Goal: Information Seeking & Learning: Find specific page/section

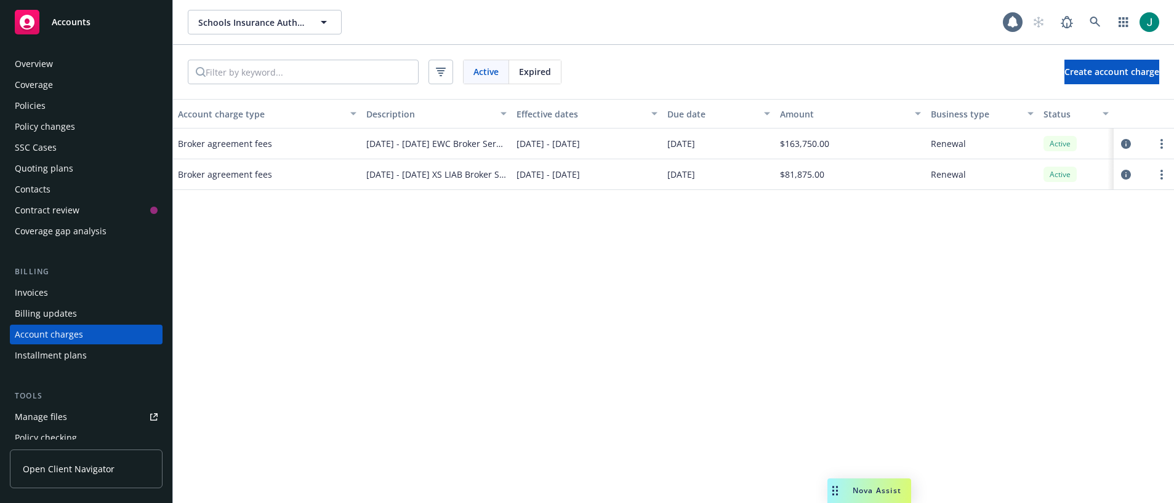
scroll to position [63, 0]
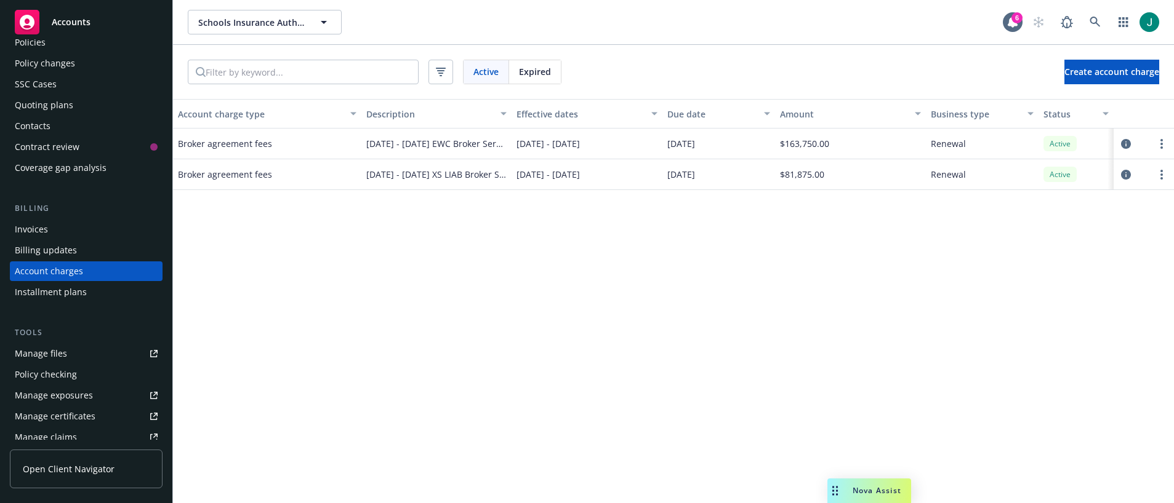
click at [78, 353] on link "Manage files" at bounding box center [86, 354] width 153 height 20
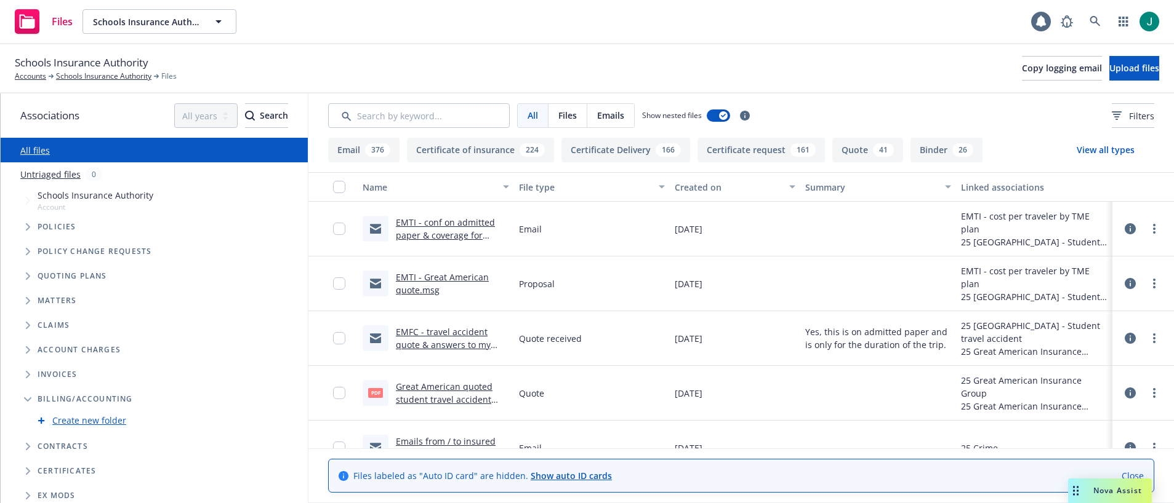
scroll to position [56, 0]
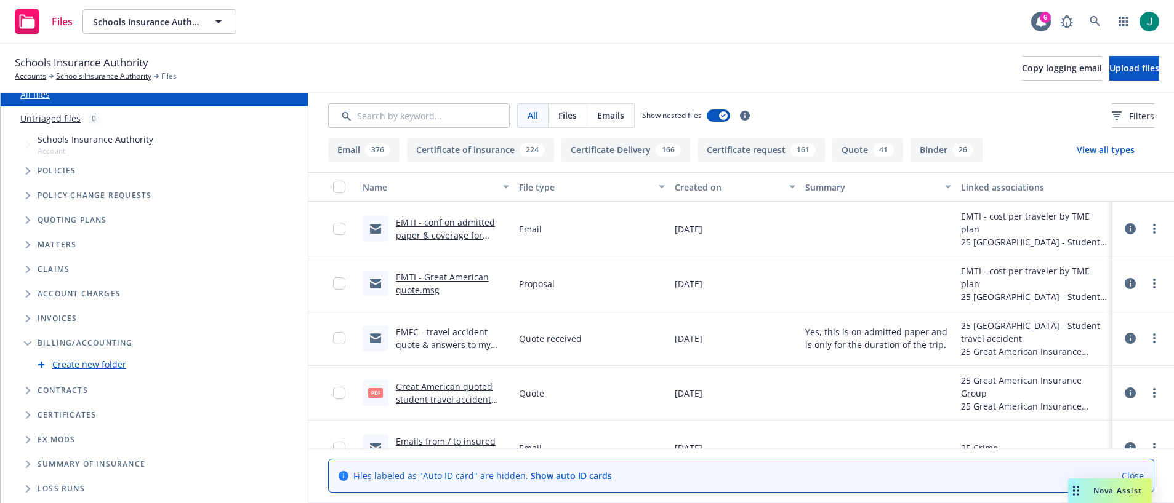
click at [26, 292] on icon "Tree Example" at bounding box center [28, 293] width 5 height 7
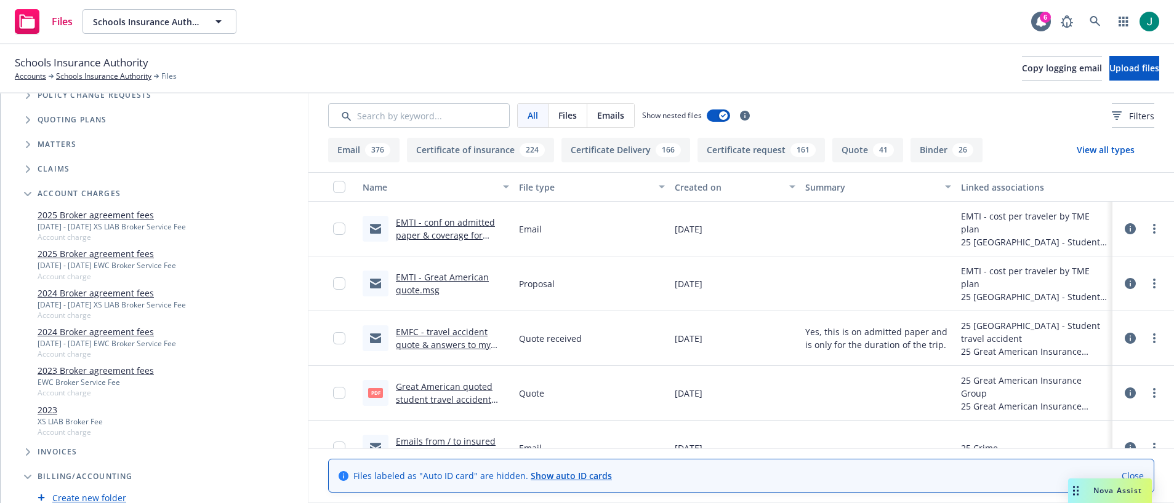
scroll to position [160, 0]
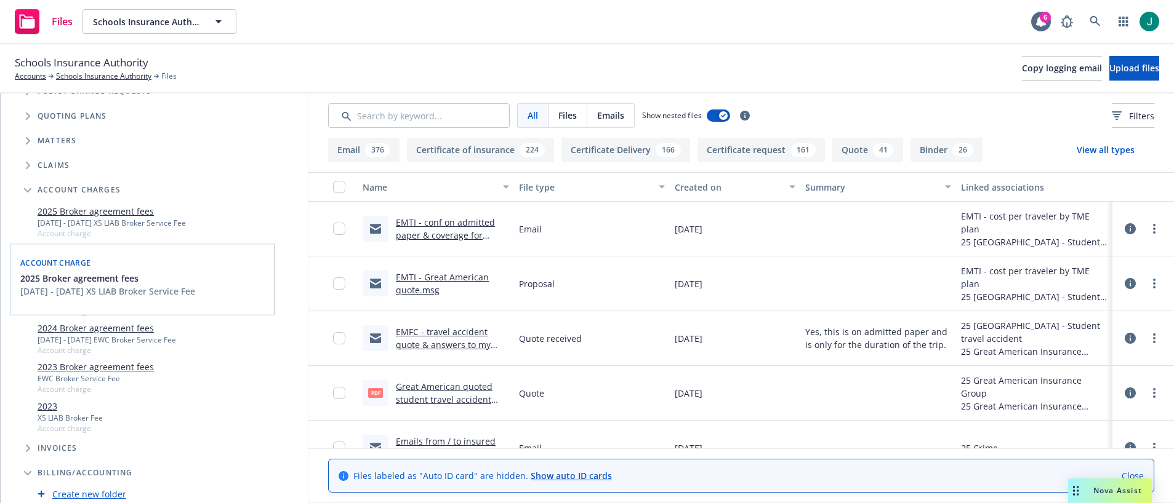
click at [96, 207] on link "2025 Broker agreement fees" at bounding box center [112, 211] width 148 height 13
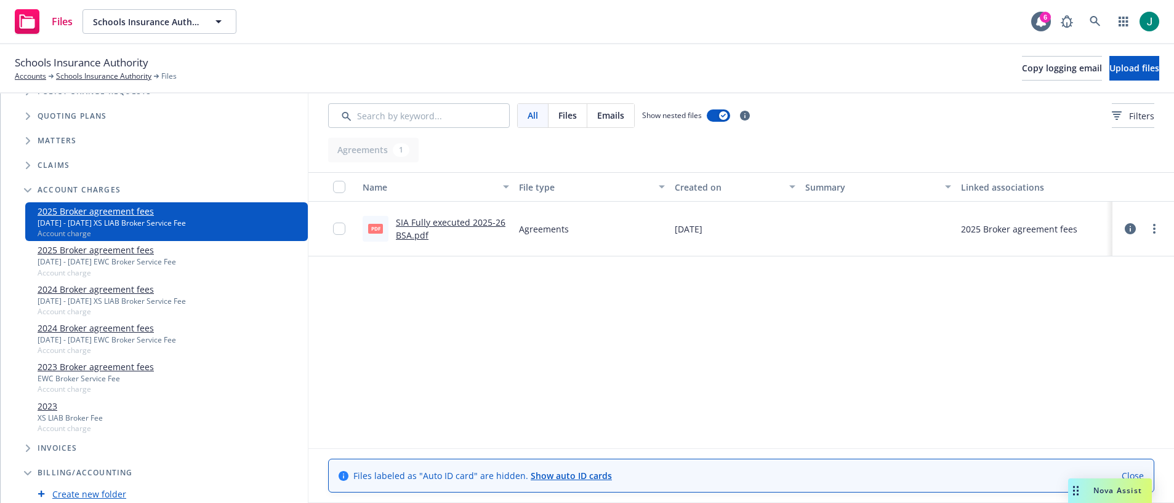
click at [463, 224] on link "SIA Fully executed 2025-26 BSA.pdf" at bounding box center [451, 229] width 110 height 25
click at [1092, 20] on icon at bounding box center [1094, 21] width 11 height 11
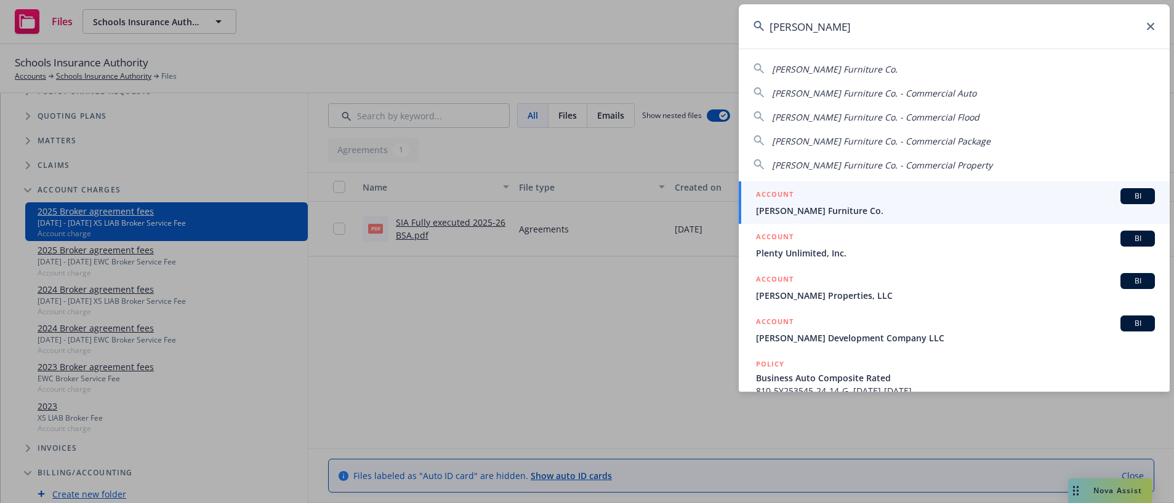
type input "gardner white"
click at [939, 199] on div "ACCOUNT BI" at bounding box center [955, 196] width 399 height 16
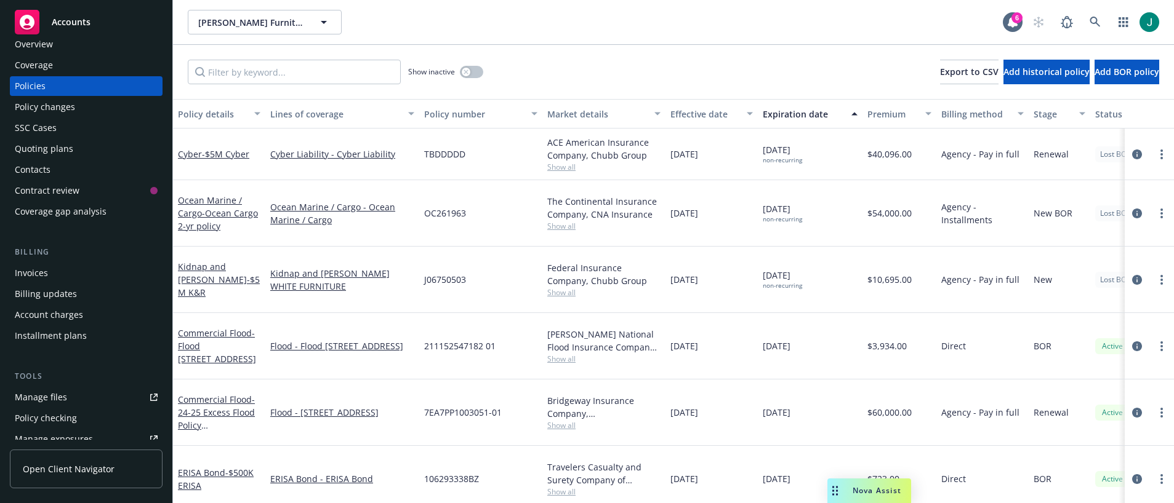
scroll to position [5, 0]
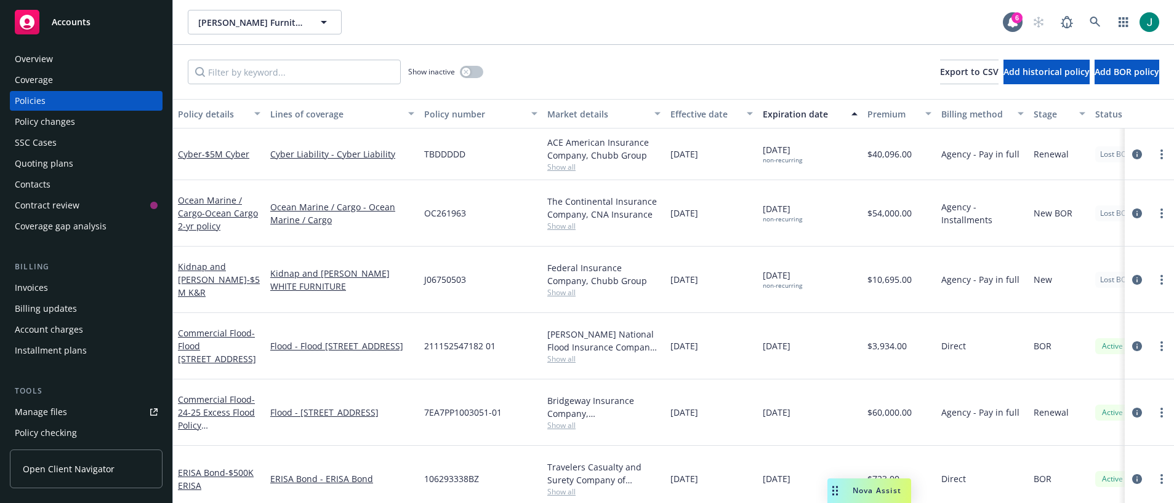
click at [54, 283] on div "Invoices" at bounding box center [86, 288] width 143 height 20
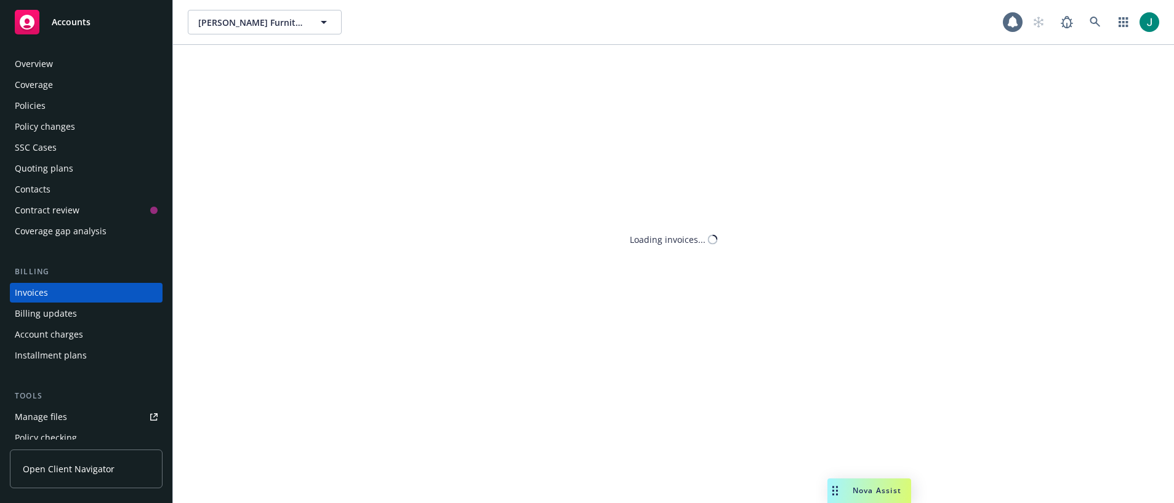
scroll to position [22, 0]
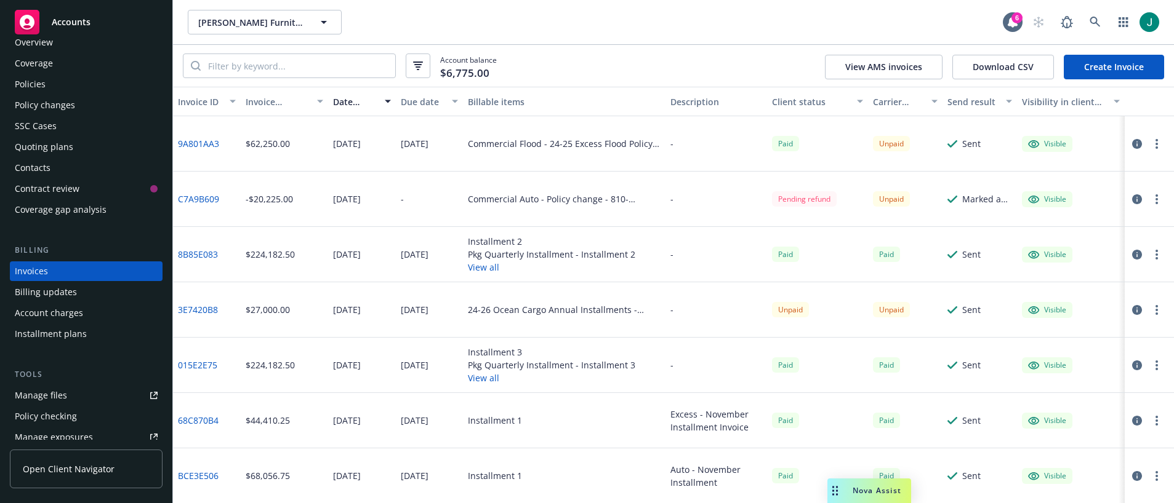
click at [208, 254] on link "8B85E083" at bounding box center [198, 254] width 40 height 13
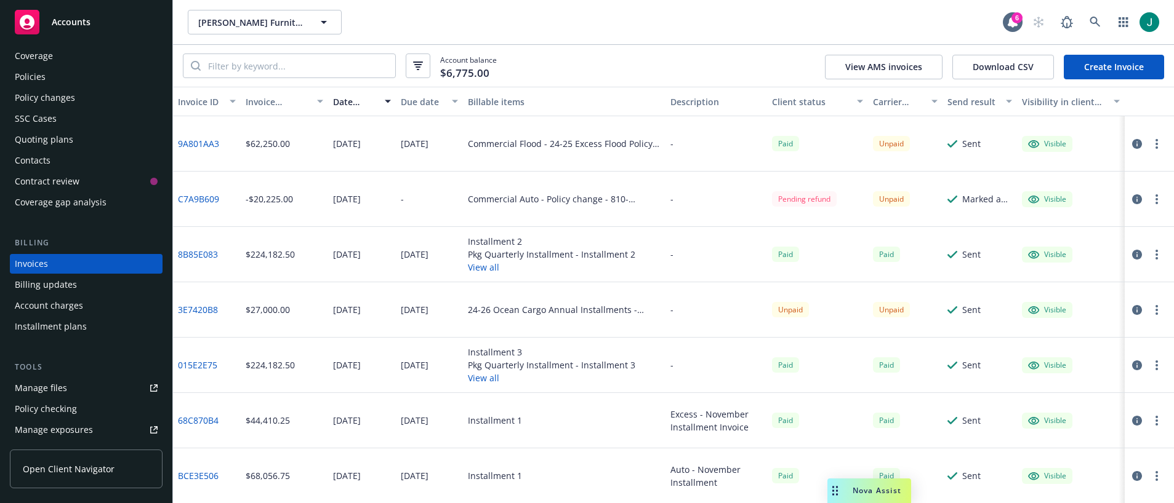
click at [68, 307] on div "Account charges" at bounding box center [49, 306] width 68 height 20
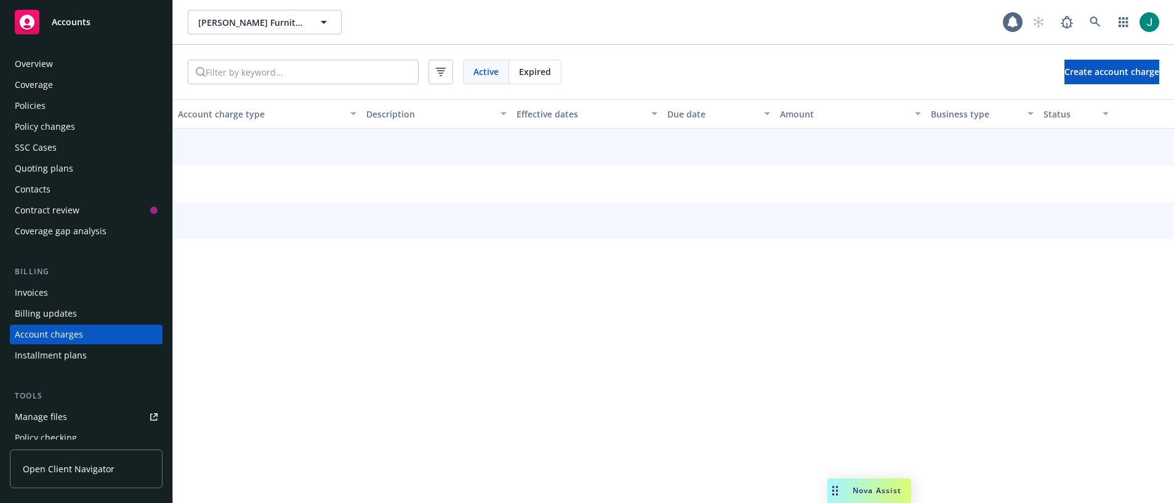
scroll to position [63, 0]
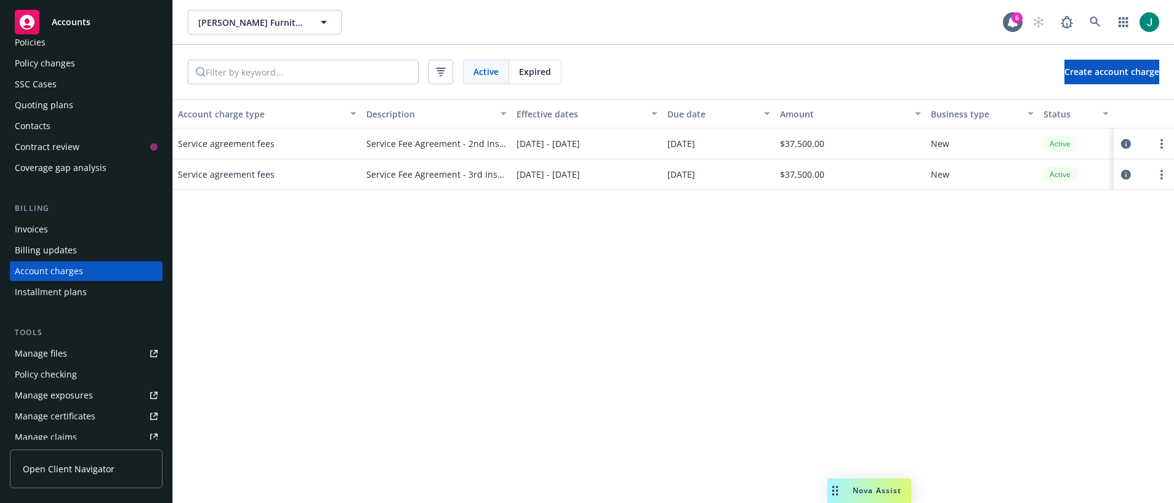
click at [538, 75] on span "Expired" at bounding box center [535, 71] width 32 height 13
click at [71, 228] on div "Invoices" at bounding box center [86, 230] width 143 height 20
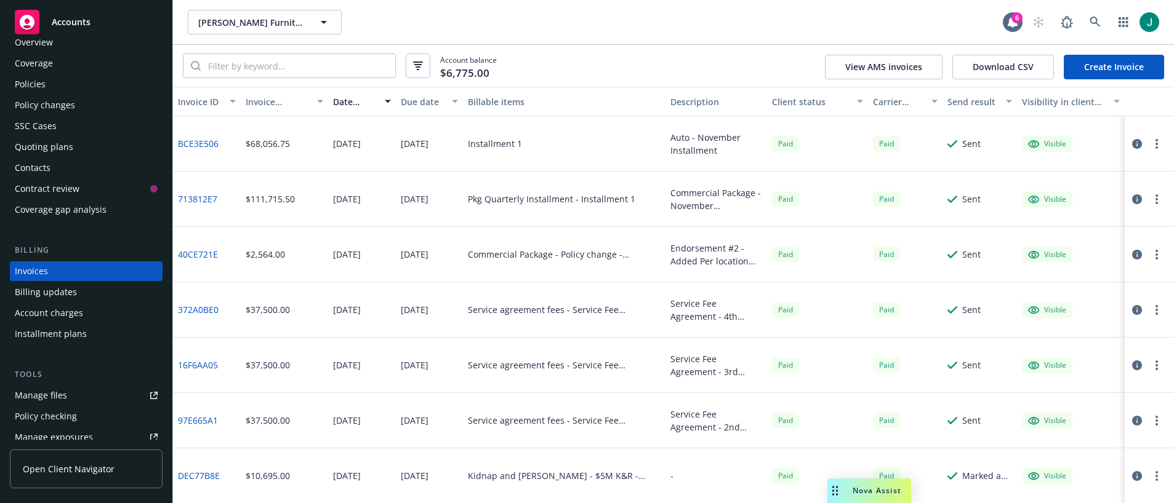
scroll to position [332, 0]
click at [199, 310] on link "372A0BE0" at bounding box center [198, 310] width 41 height 13
click at [29, 87] on div "Policies" at bounding box center [30, 84] width 31 height 20
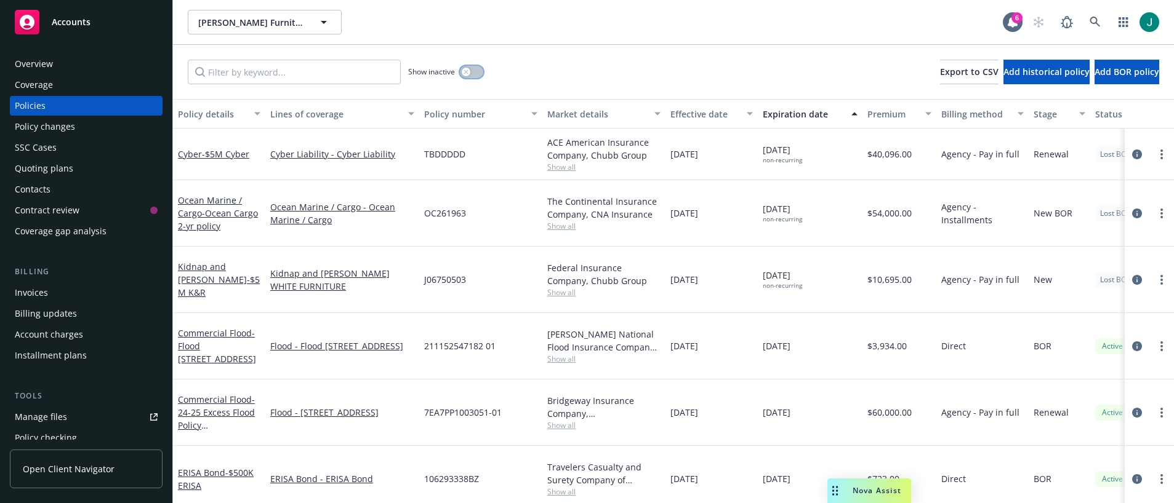
click at [470, 73] on div "button" at bounding box center [466, 72] width 9 height 9
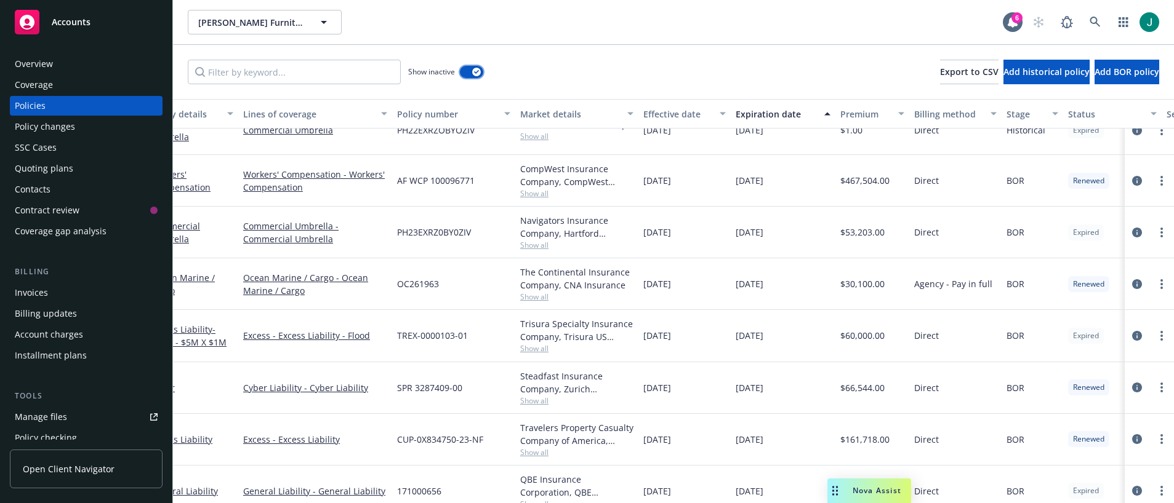
scroll to position [0, 27]
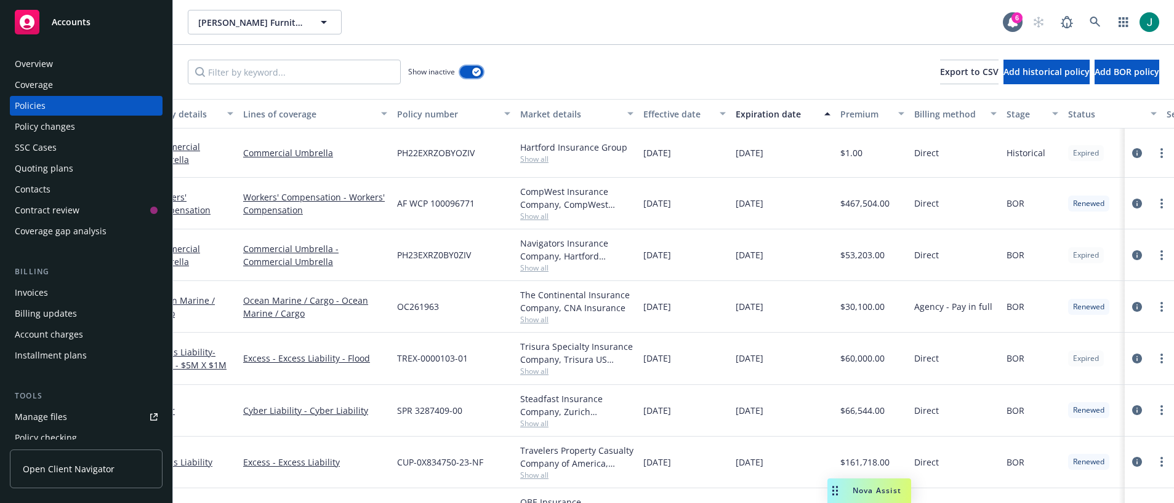
click at [477, 70] on div "button" at bounding box center [476, 72] width 9 height 9
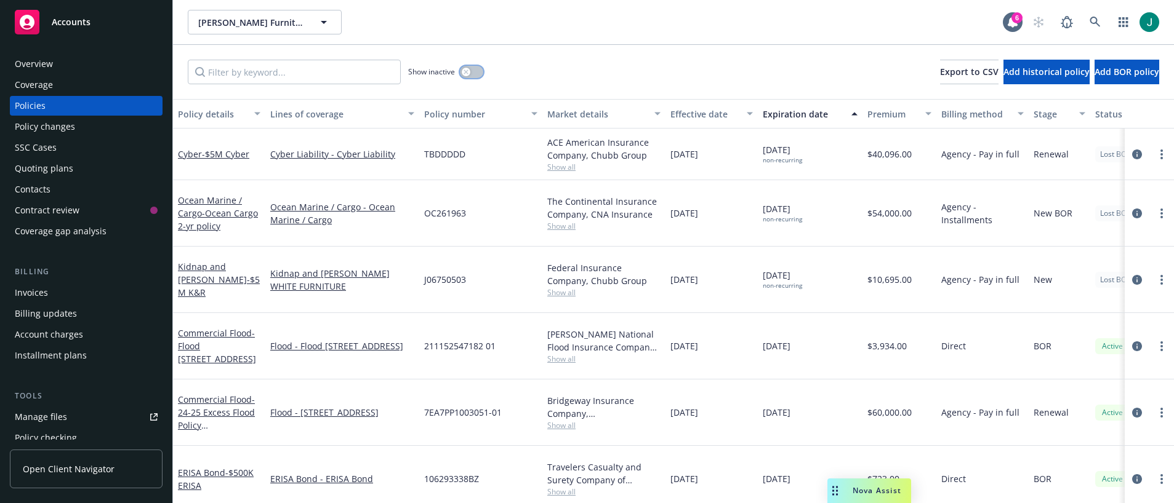
click at [464, 70] on icon "button" at bounding box center [465, 72] width 5 height 5
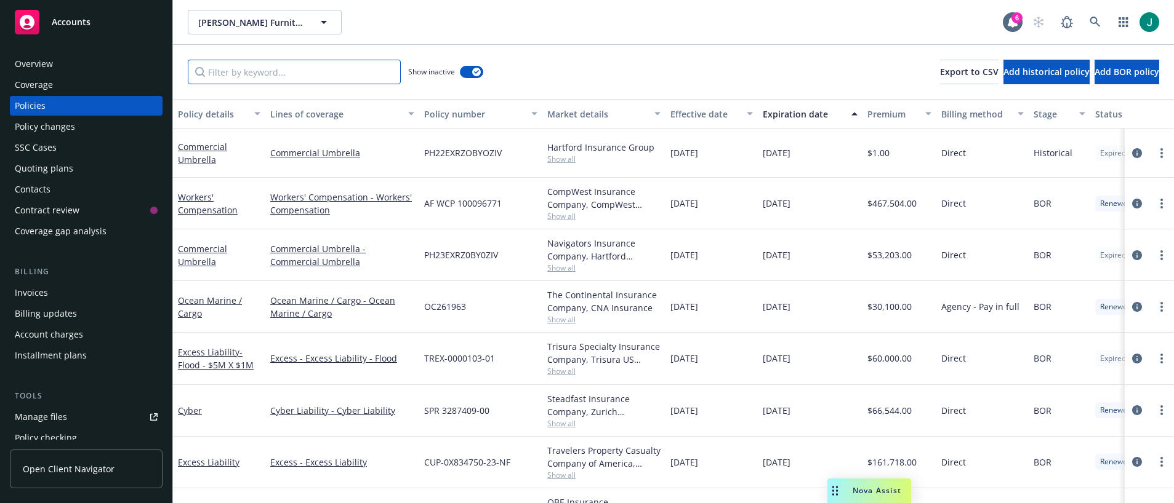
click at [258, 73] on input "Filter by keyword..." at bounding box center [294, 72] width 213 height 25
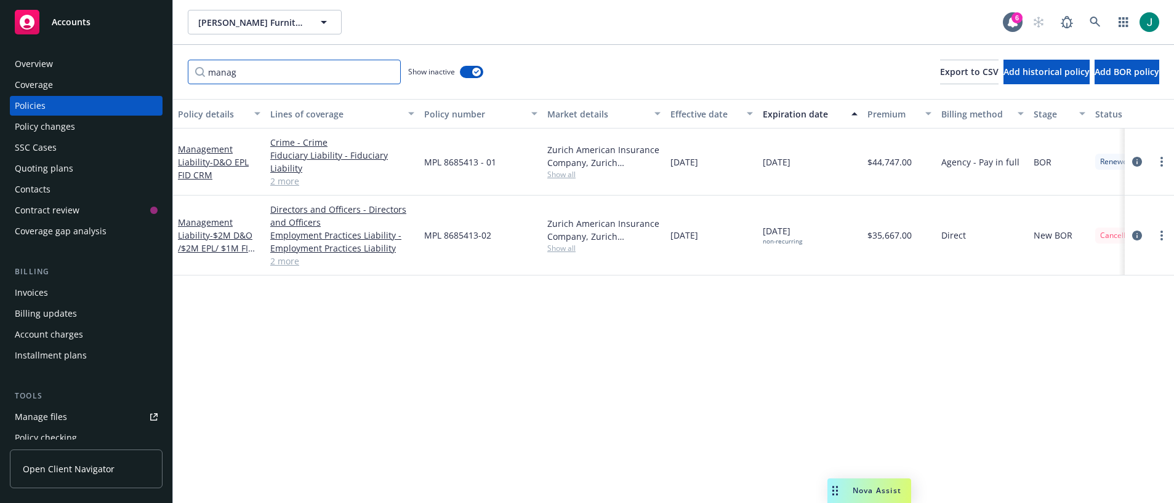
click at [258, 73] on input "manag" at bounding box center [294, 72] width 213 height 25
type input "manag"
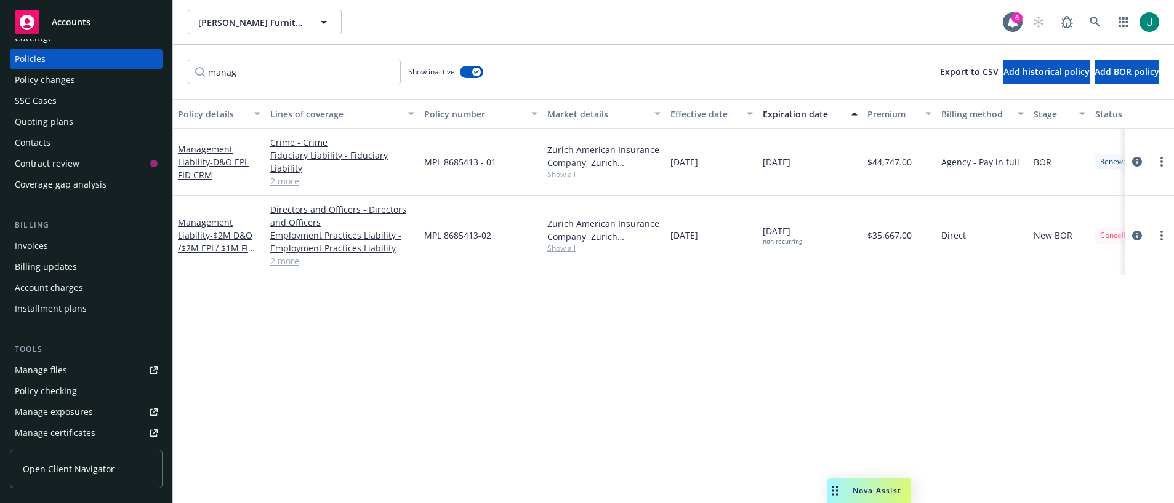
click at [88, 293] on div "Account charges" at bounding box center [86, 288] width 143 height 20
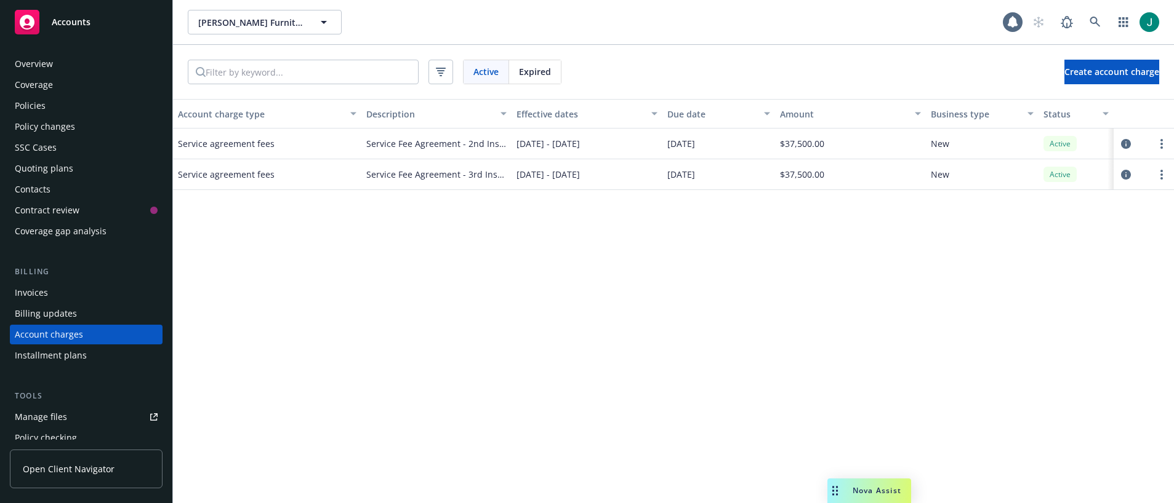
scroll to position [63, 0]
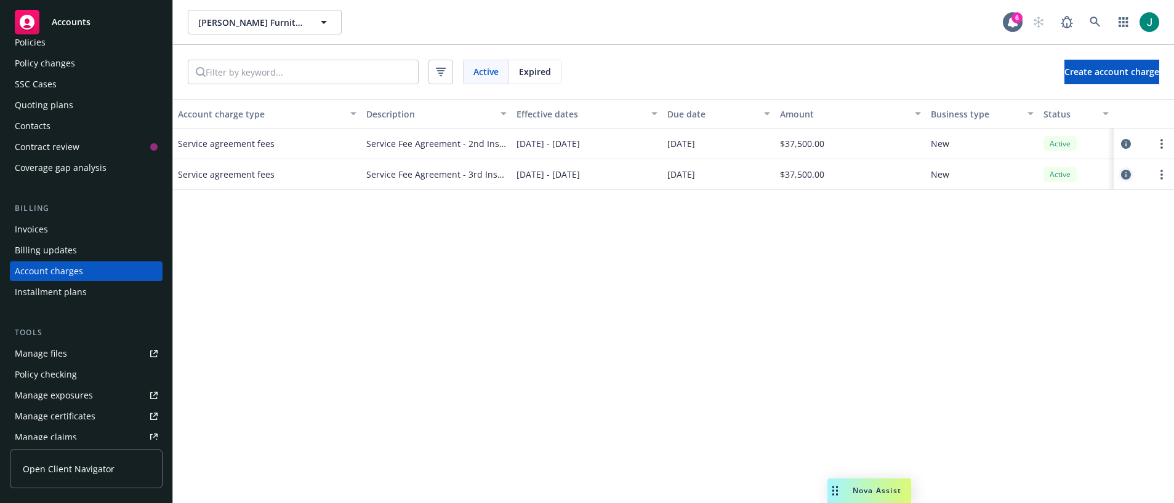
click at [1124, 172] on icon "circleInformation" at bounding box center [1126, 175] width 10 height 10
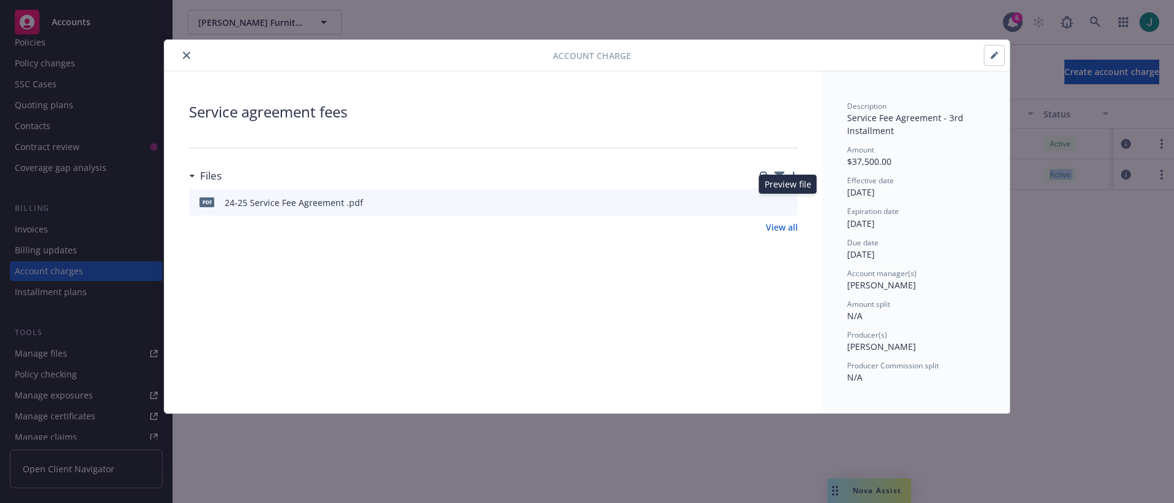
click at [785, 206] on button at bounding box center [787, 202] width 11 height 13
click at [787, 201] on icon "preview file" at bounding box center [785, 202] width 11 height 9
click at [994, 55] on icon "button" at bounding box center [993, 56] width 6 height 6
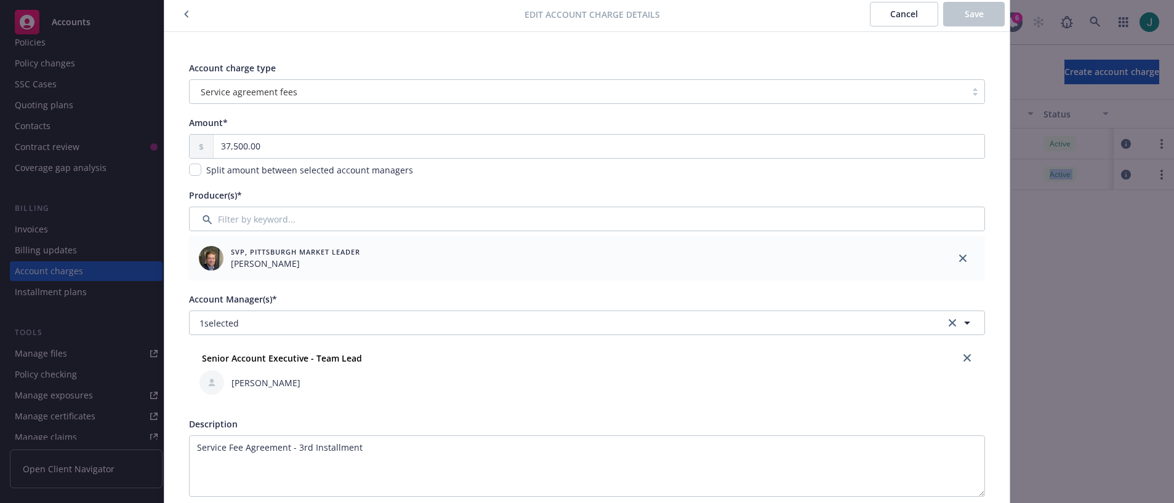
scroll to position [0, 0]
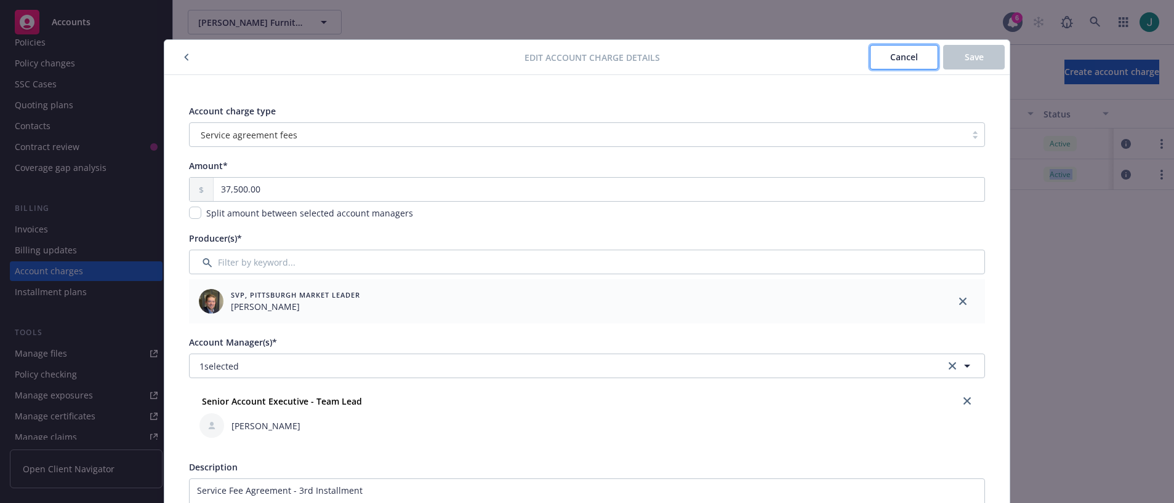
click at [879, 50] on button "Cancel" at bounding box center [904, 57] width 68 height 25
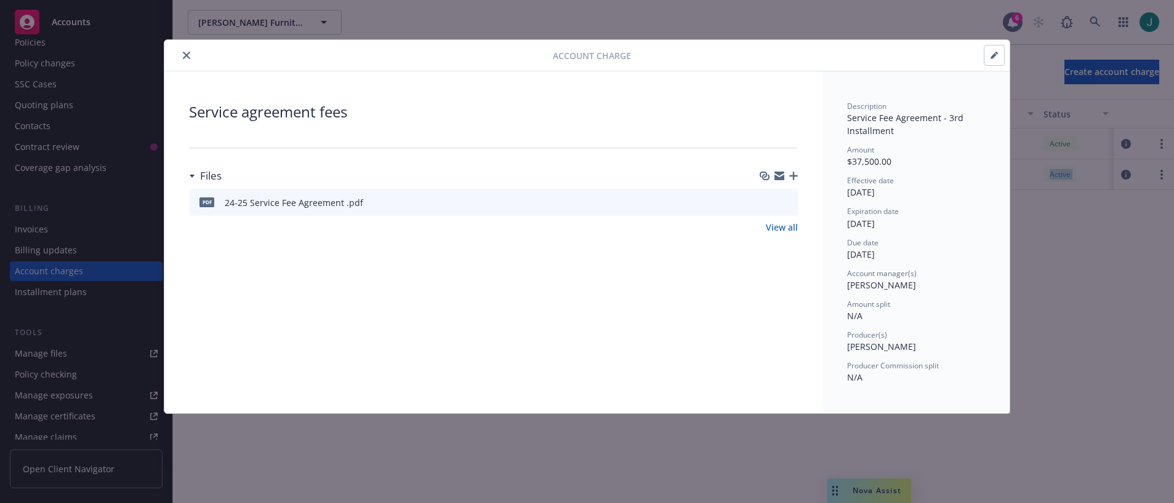
click at [186, 56] on icon "close" at bounding box center [186, 55] width 7 height 7
